Goal: Transaction & Acquisition: Purchase product/service

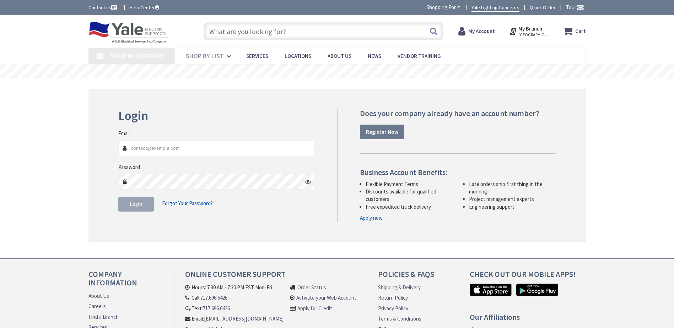
type input "[EMAIL_ADDRESS][DOMAIN_NAME]"
click at [225, 147] on input "[EMAIL_ADDRESS][DOMAIN_NAME]" at bounding box center [216, 148] width 196 height 16
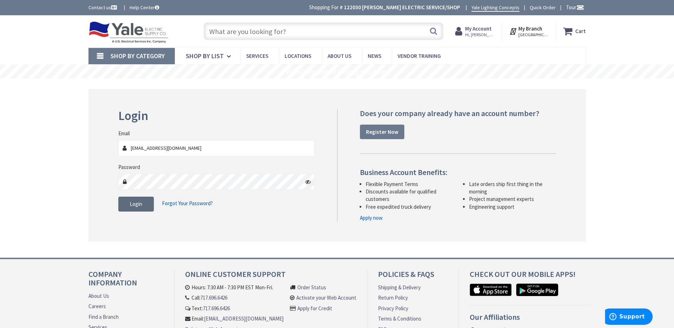
click at [137, 197] on button "Login" at bounding box center [136, 204] width 36 height 15
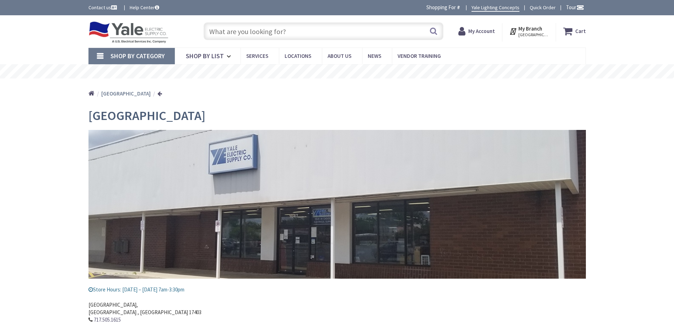
click at [237, 32] on input "text" at bounding box center [323, 31] width 240 height 18
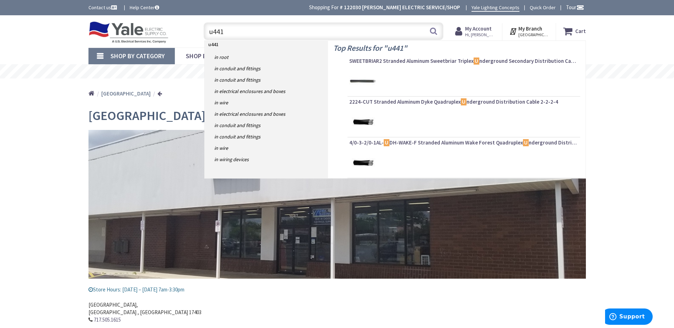
type input "u4413"
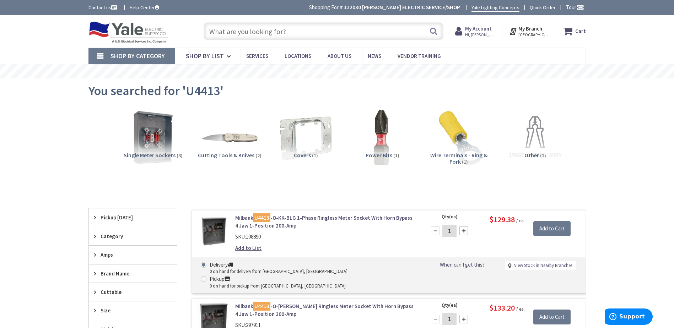
click at [251, 34] on input "text" at bounding box center [323, 31] width 240 height 18
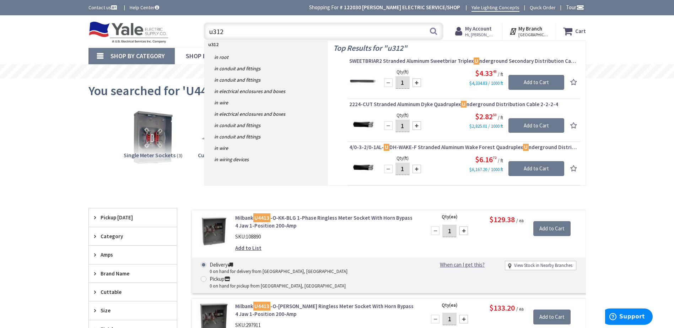
type input "u3126"
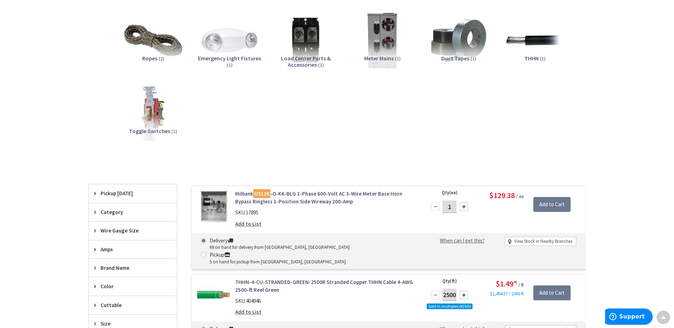
scroll to position [71, 0]
